Goal: Information Seeking & Learning: Check status

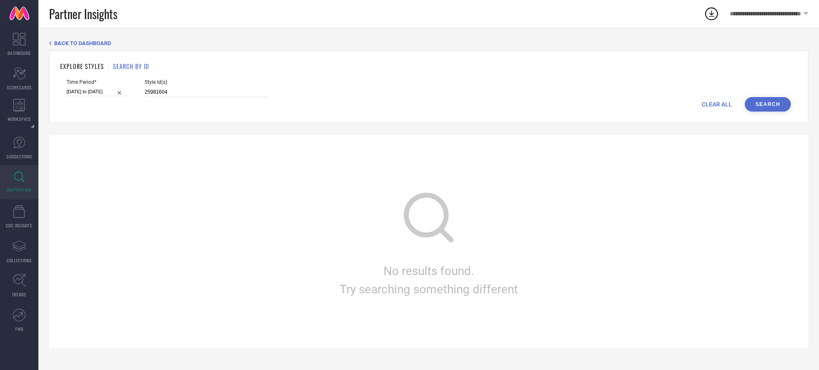
click at [171, 90] on input "25981604" at bounding box center [207, 92] width 124 height 10
type input "25981604 24882588 25982192"
click at [781, 104] on button "Search" at bounding box center [767, 104] width 46 height 14
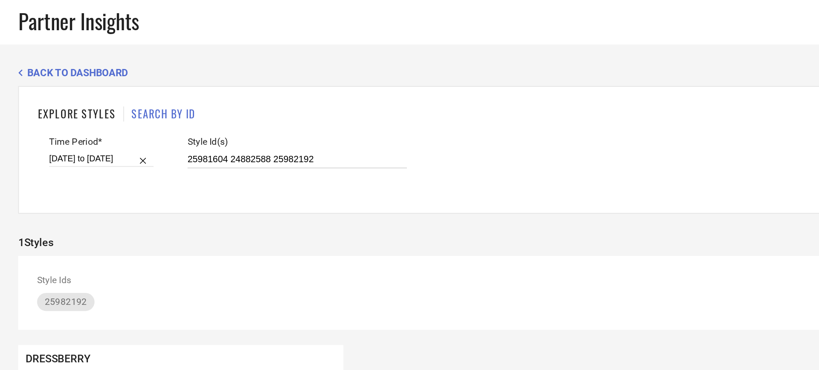
click at [173, 91] on input "25981604 24882588 25982192" at bounding box center [207, 92] width 124 height 10
paste input "19017880 25981604 25982092 26617200 24882588 27978026 26617142 27219730 2797804…"
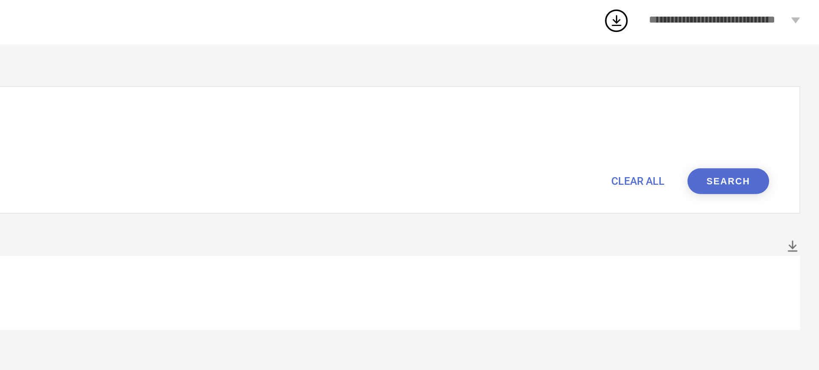
type input "19017880 25981604 25982092 26617200 24882588 27978026 26617142 27219730 2797804…"
click at [775, 110] on button "Search" at bounding box center [767, 104] width 46 height 14
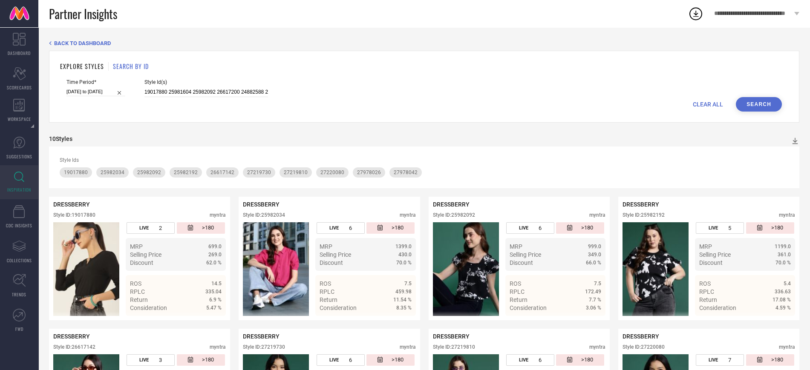
select select "7"
select select "2025"
select select "8"
select select "2025"
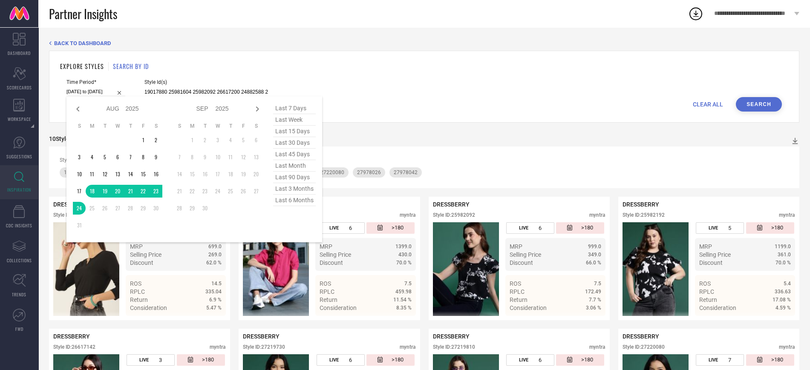
click at [110, 92] on input "[DATE] to [DATE]" at bounding box center [96, 91] width 59 height 9
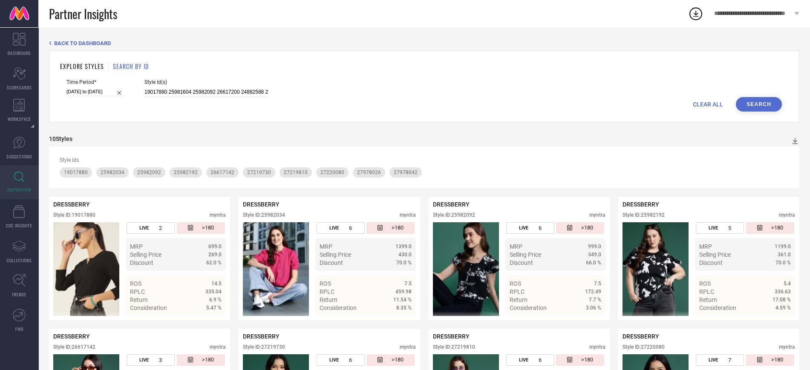
click at [364, 113] on div "EXPLORE STYLES SEARCH BY ID Time Period* [DATE] to [DATE] Style Id(s) 19017880 …" at bounding box center [424, 87] width 751 height 72
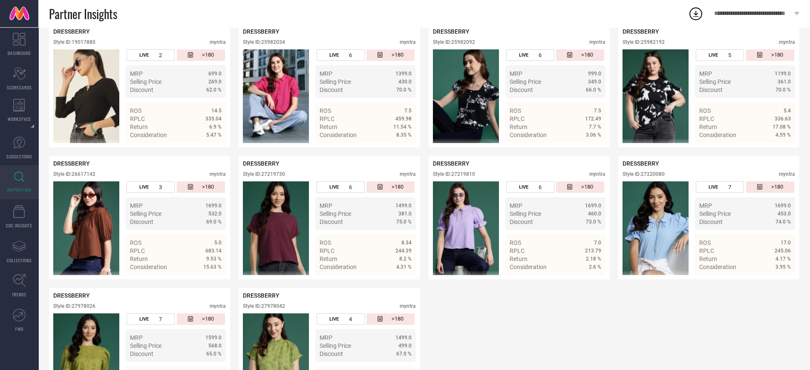
scroll to position [172, 0]
